Goal: Transaction & Acquisition: Purchase product/service

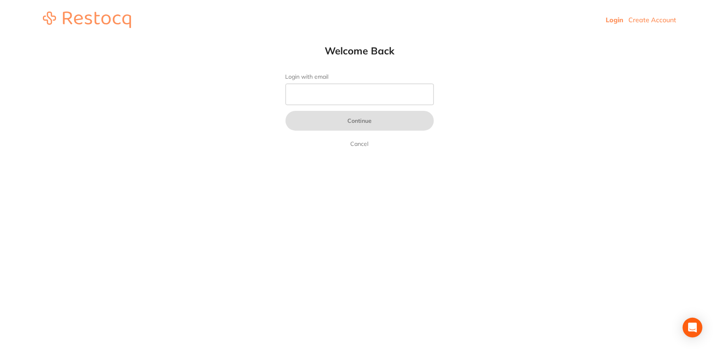
click at [85, 19] on img at bounding box center [87, 20] width 88 height 16
click at [385, 100] on input "Login with email" at bounding box center [359, 94] width 148 height 21
type input "[EMAIL_ADDRESS][DOMAIN_NAME]"
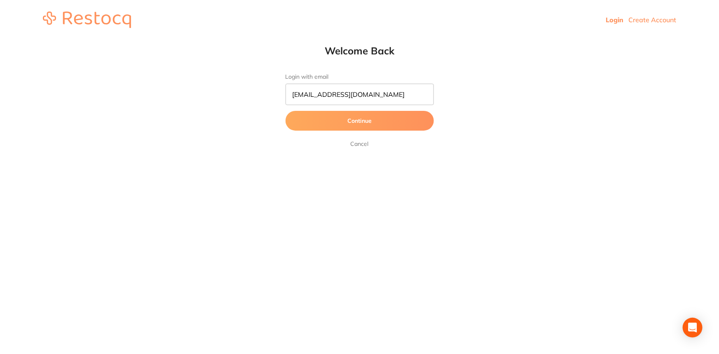
click at [378, 121] on button "Continue" at bounding box center [359, 121] width 148 height 20
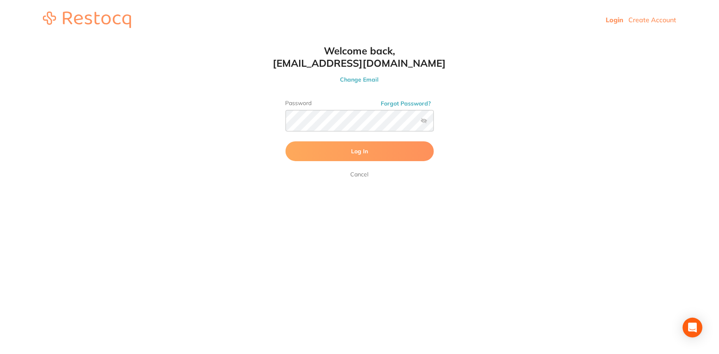
click at [378, 147] on button "Log In" at bounding box center [359, 151] width 148 height 20
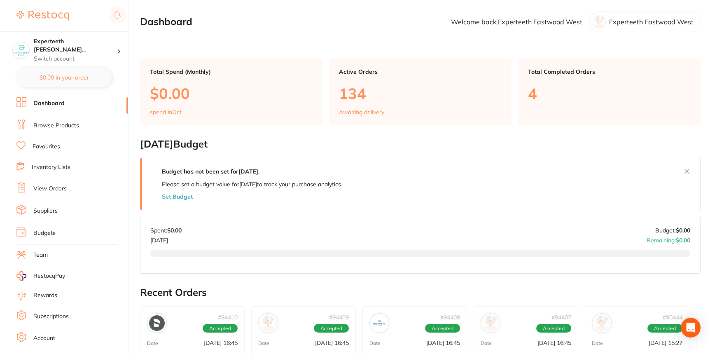
click at [44, 126] on link "Browse Products" at bounding box center [56, 125] width 46 height 8
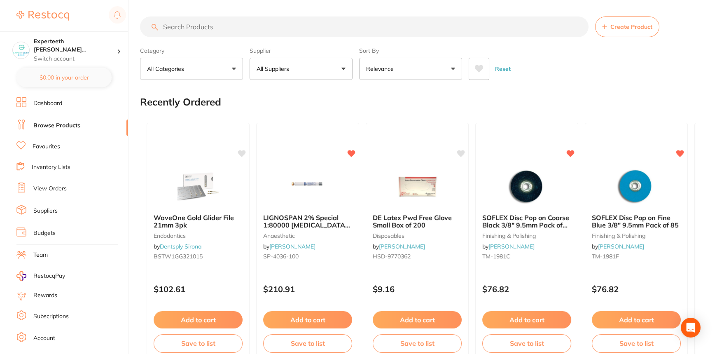
click at [243, 28] on input "search" at bounding box center [364, 26] width 449 height 21
type input "s"
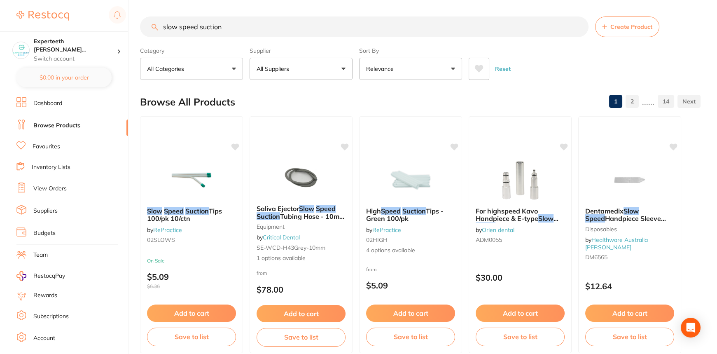
click at [206, 75] on button "All Categories" at bounding box center [191, 69] width 103 height 22
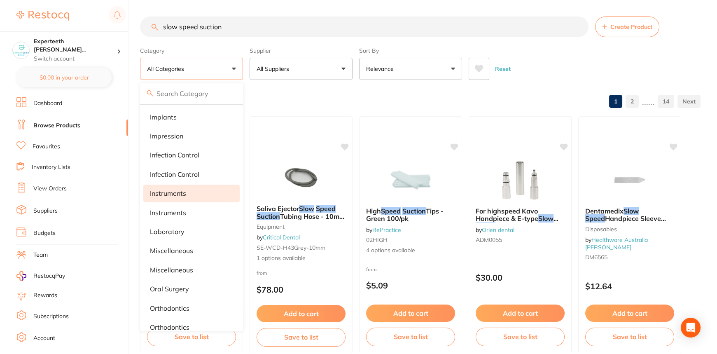
scroll to position [280, 0]
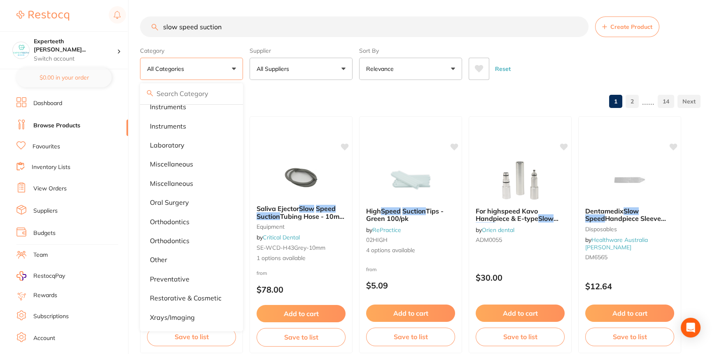
click at [306, 63] on button "All Suppliers" at bounding box center [301, 69] width 103 height 22
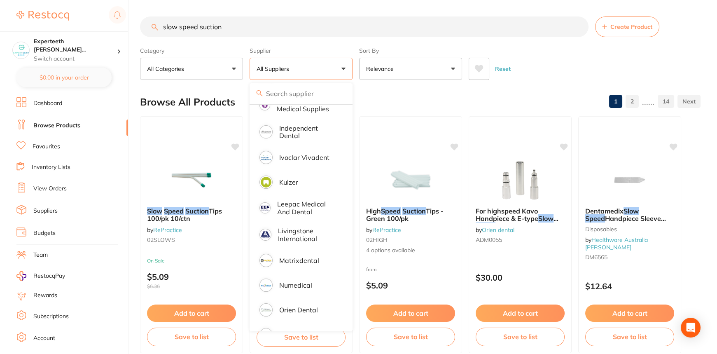
scroll to position [486, 0]
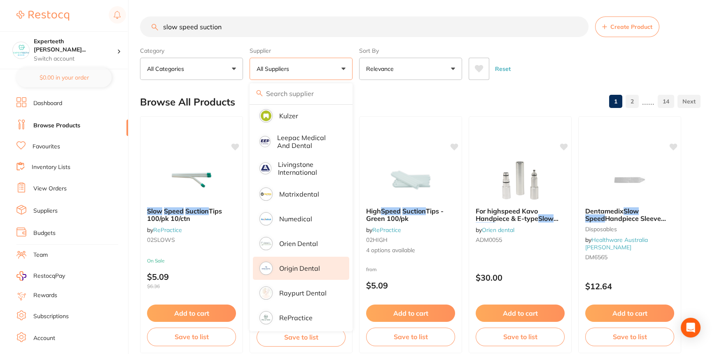
click at [314, 264] on p "Origin Dental" at bounding box center [299, 267] width 41 height 7
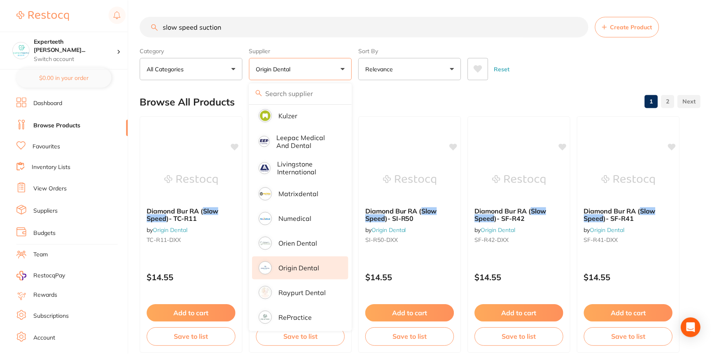
scroll to position [0, 0]
click at [451, 104] on div "Browse All Products 1 2" at bounding box center [420, 102] width 561 height 28
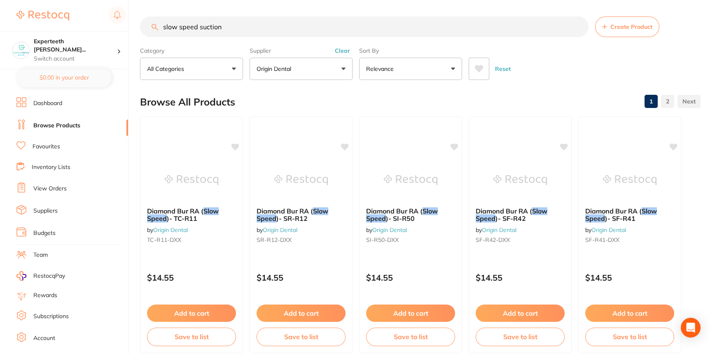
drag, startPoint x: 231, startPoint y: 28, endPoint x: 127, endPoint y: 29, distance: 103.8
click at [127, 29] on div "$4,434.03 Experteeth [PERSON_NAME]... Switch account Experteeth Eastwood West $…" at bounding box center [358, 177] width 717 height 354
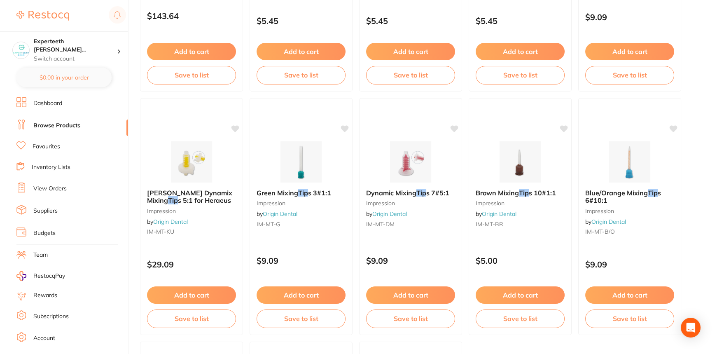
scroll to position [1872, 0]
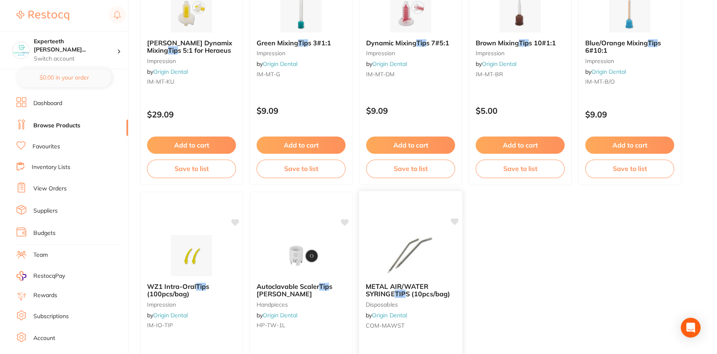
type input "suction tip"
